Goal: Task Accomplishment & Management: Complete application form

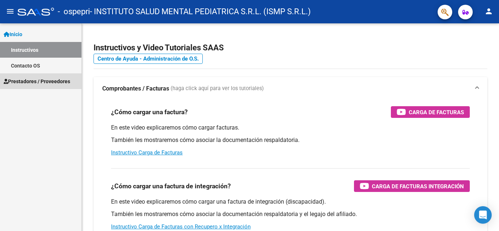
click at [47, 77] on span "Prestadores / Proveedores" at bounding box center [37, 81] width 66 height 8
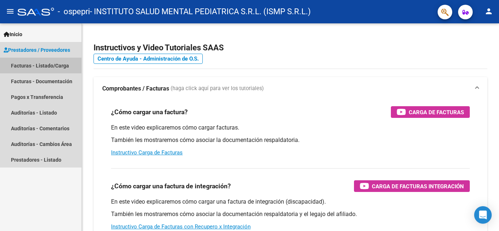
click at [44, 64] on link "Facturas - Listado/Carga" at bounding box center [40, 66] width 81 height 16
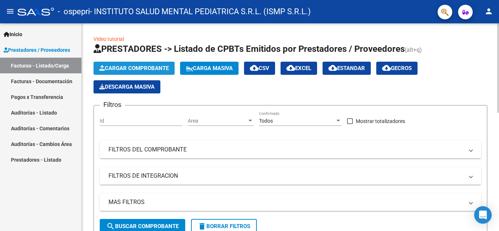
click at [142, 63] on button "Cargar Comprobante" at bounding box center [134, 68] width 81 height 13
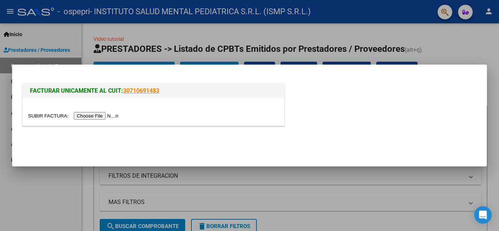
click at [98, 115] on input "file" at bounding box center [74, 116] width 92 height 8
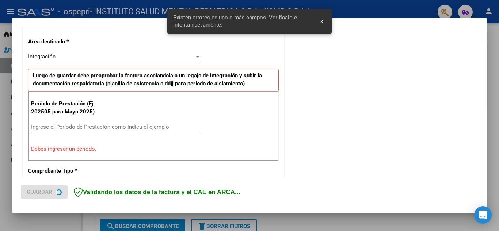
scroll to position [166, 0]
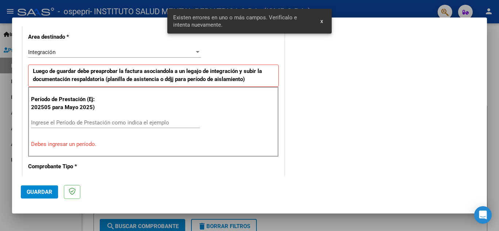
click at [58, 123] on input "Ingrese el Período de Prestación como indica el ejemplo" at bounding box center [115, 122] width 169 height 7
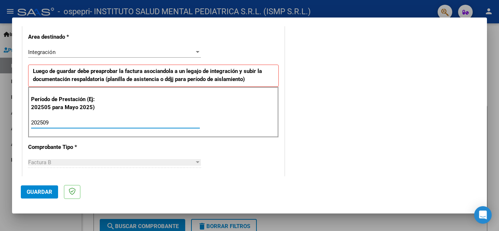
type input "202509"
click at [49, 191] on span "Guardar" at bounding box center [40, 192] width 26 height 7
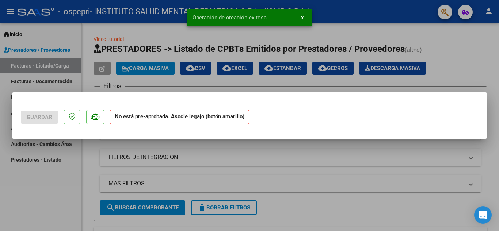
scroll to position [0, 0]
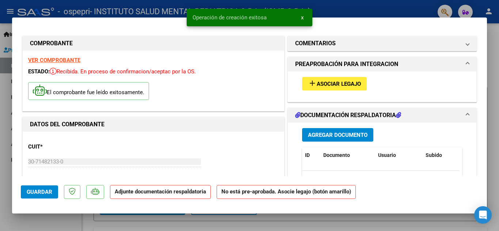
click at [343, 79] on button "add Asociar Legajo" at bounding box center [334, 84] width 65 height 14
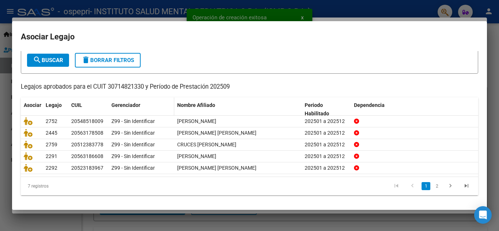
scroll to position [42, 0]
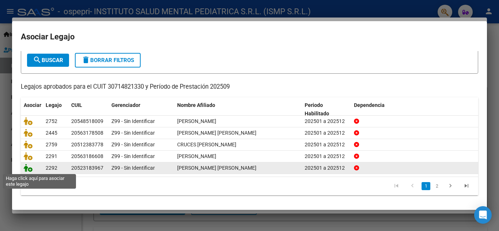
click at [26, 167] on icon at bounding box center [28, 168] width 9 height 8
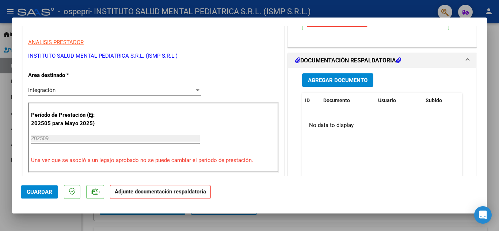
scroll to position [146, 0]
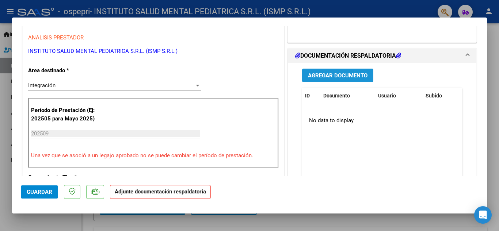
click at [348, 79] on span "Agregar Documento" at bounding box center [338, 75] width 60 height 7
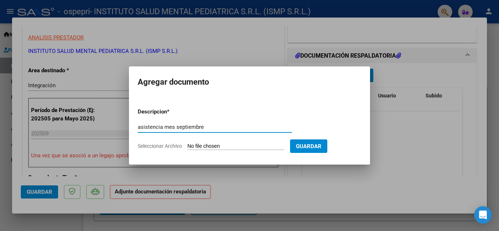
type input "asistencia mes septiembre"
click at [220, 142] on form "Descripcion * asistencia mes septiembre Escriba aquí una descripcion Selecciona…" at bounding box center [250, 128] width 224 height 53
click at [220, 147] on input "Seleccionar Archivo" at bounding box center [235, 146] width 97 height 7
type input "C:\fakepath\asistencia mes septiembre [PERSON_NAME].pdf"
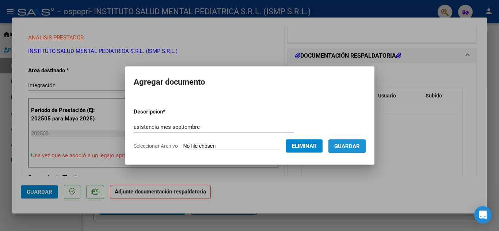
click at [357, 144] on span "Guardar" at bounding box center [347, 146] width 26 height 7
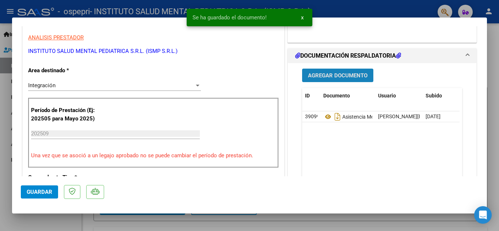
click at [337, 79] on span "Agregar Documento" at bounding box center [338, 75] width 60 height 7
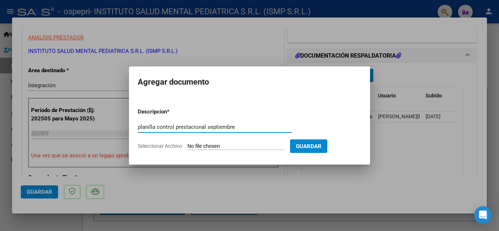
type input "planilla control prestacional septiembre"
click at [215, 145] on input "Seleccionar Archivo" at bounding box center [235, 146] width 97 height 7
type input "C:\fakepath\planilla control prestacional septiembre [PERSON_NAME].pdf"
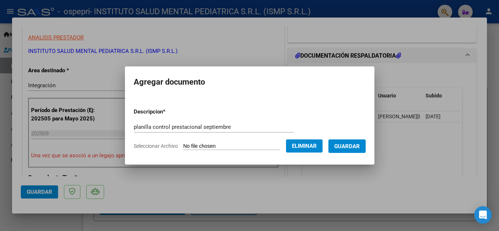
click at [353, 145] on span "Guardar" at bounding box center [347, 146] width 26 height 7
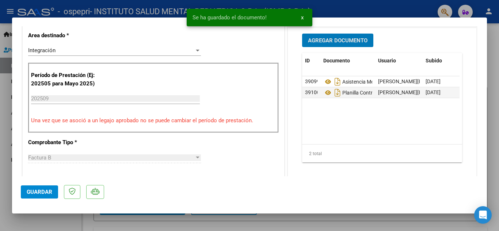
scroll to position [183, 0]
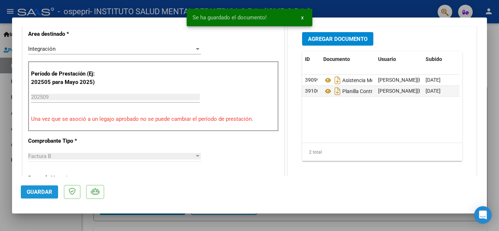
click at [38, 191] on span "Guardar" at bounding box center [40, 192] width 26 height 7
click at [342, 222] on div at bounding box center [249, 115] width 499 height 231
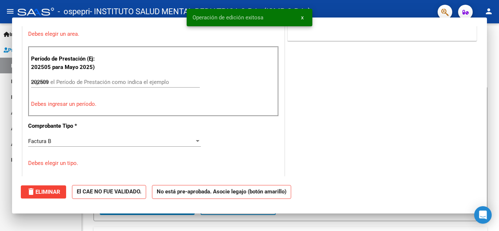
type input "$ 0,00"
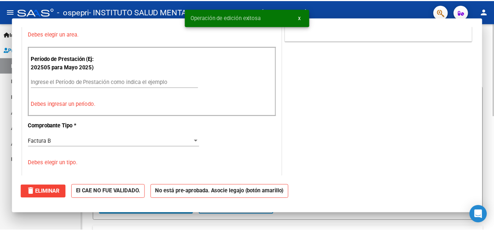
scroll to position [151, 0]
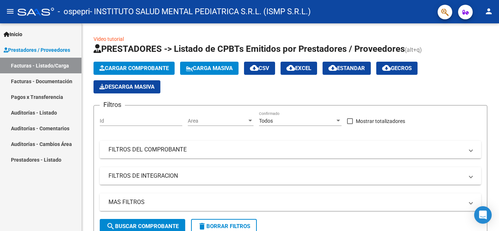
click at [491, 12] on mat-icon "person" at bounding box center [488, 11] width 9 height 9
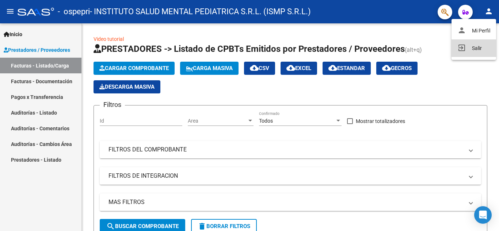
click at [475, 47] on button "exit_to_app Salir" at bounding box center [474, 48] width 45 height 18
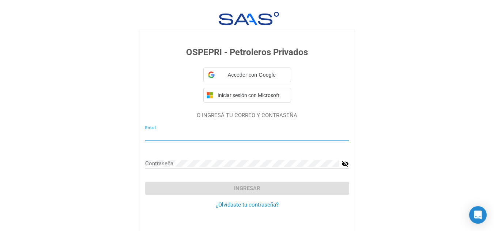
type input "[PERSON_NAME][EMAIL_ADDRESS][DOMAIN_NAME]"
